Goal: Book appointment/travel/reservation

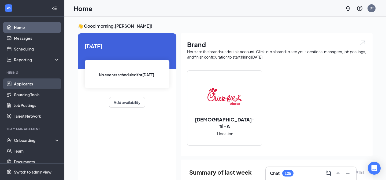
click at [27, 82] on link "Applicants" at bounding box center [37, 83] width 46 height 11
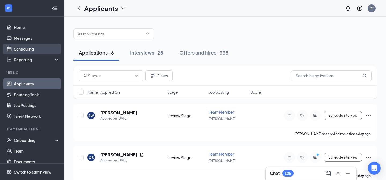
click at [23, 48] on link "Scheduling" at bounding box center [37, 48] width 46 height 11
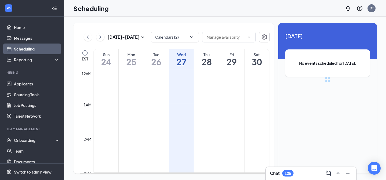
scroll to position [264, 0]
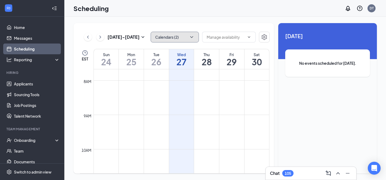
click at [172, 36] on button "Calendars (2)" at bounding box center [175, 37] width 48 height 11
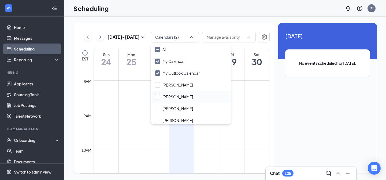
click at [171, 98] on input "[PERSON_NAME]" at bounding box center [174, 96] width 38 height 5
checkbox input "true"
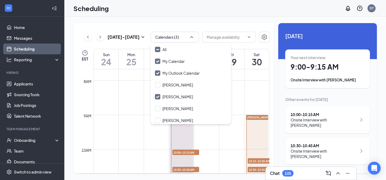
click at [199, 29] on div "[DATE] - [DATE] Calendars (3) EST Sun 24 Mon 25 Tue 26 Wed 27 Thu 28 Fri 29 Sat…" at bounding box center [173, 98] width 201 height 150
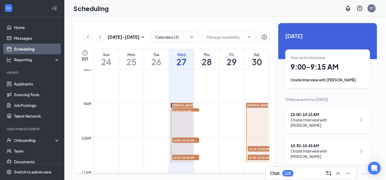
scroll to position [276, 0]
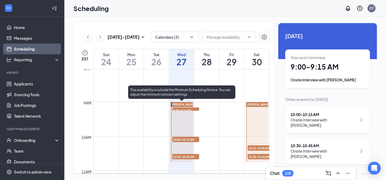
click at [190, 108] on span "9:00-9:15 AM" at bounding box center [185, 109] width 27 height 5
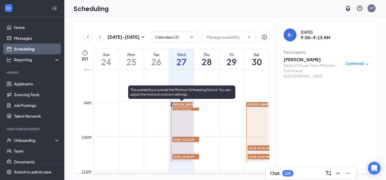
click at [188, 141] on span "10:00-10:15 AM" at bounding box center [185, 138] width 27 height 5
click at [187, 157] on span "10:30-10:45 AM" at bounding box center [185, 156] width 27 height 5
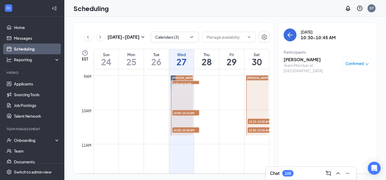
scroll to position [282, 0]
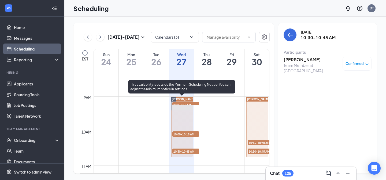
click at [176, 104] on span "9:00-9:15 AM" at bounding box center [185, 104] width 27 height 5
